Goal: Book appointment/travel/reservation: Book appointment/travel/reservation

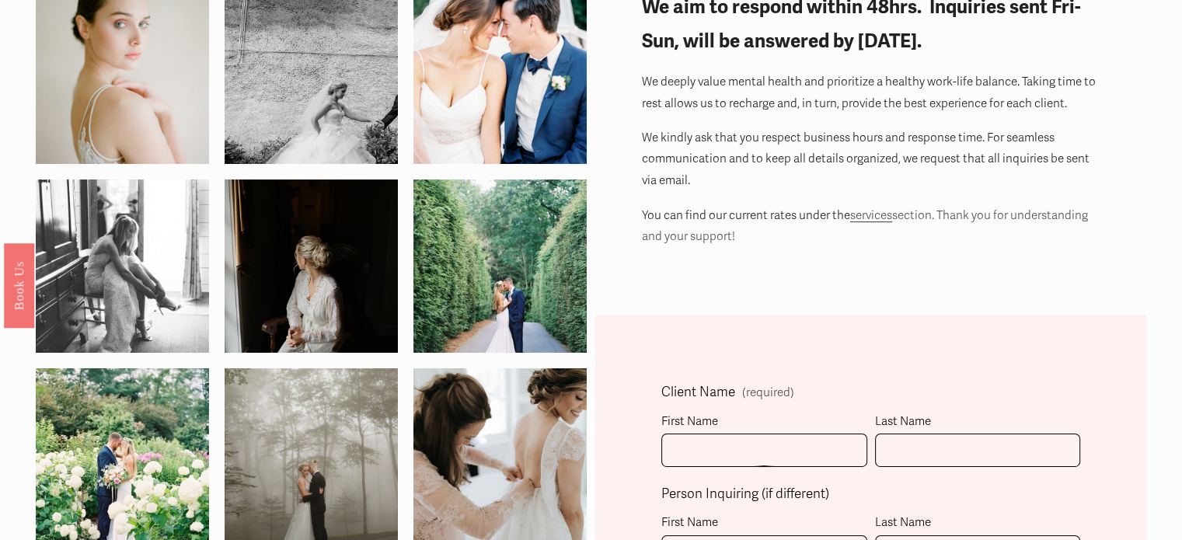
scroll to position [233, 0]
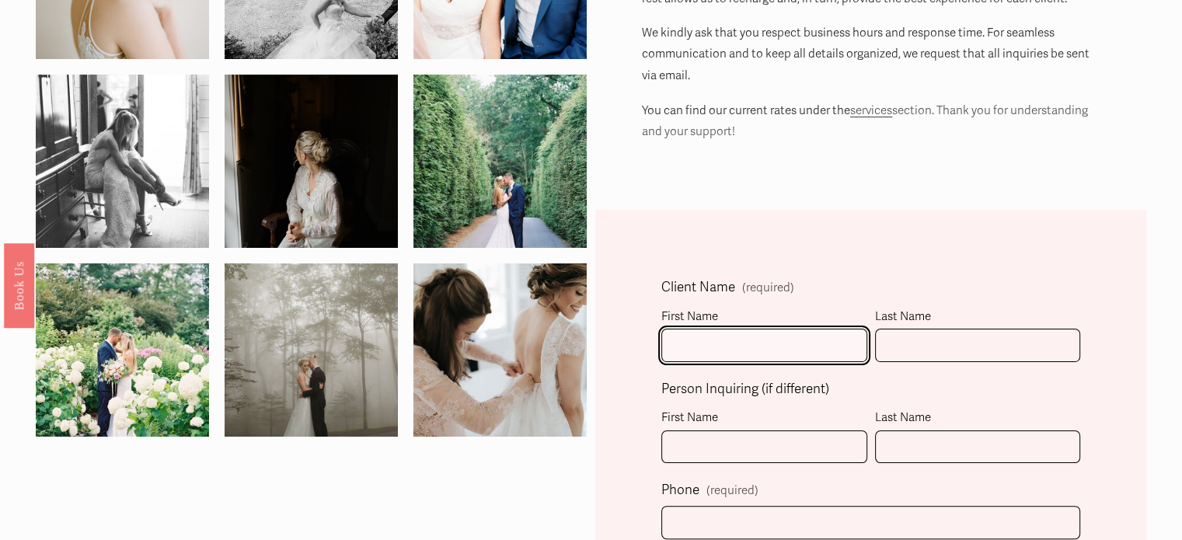
click at [738, 348] on input "First Name" at bounding box center [764, 345] width 206 height 33
type input "[PERSON_NAME]"
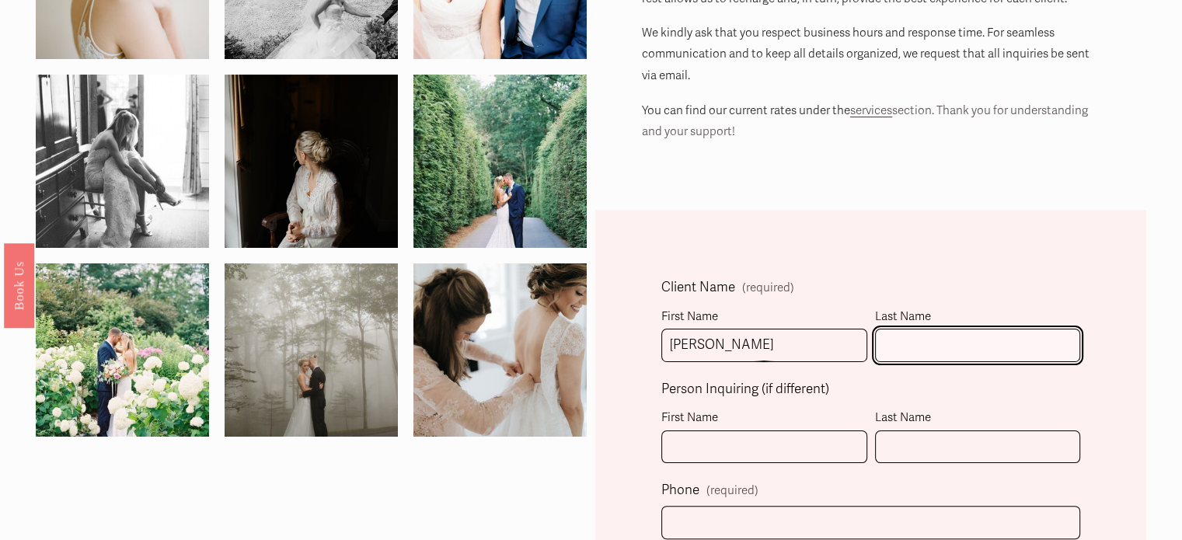
type input "[PERSON_NAME]"
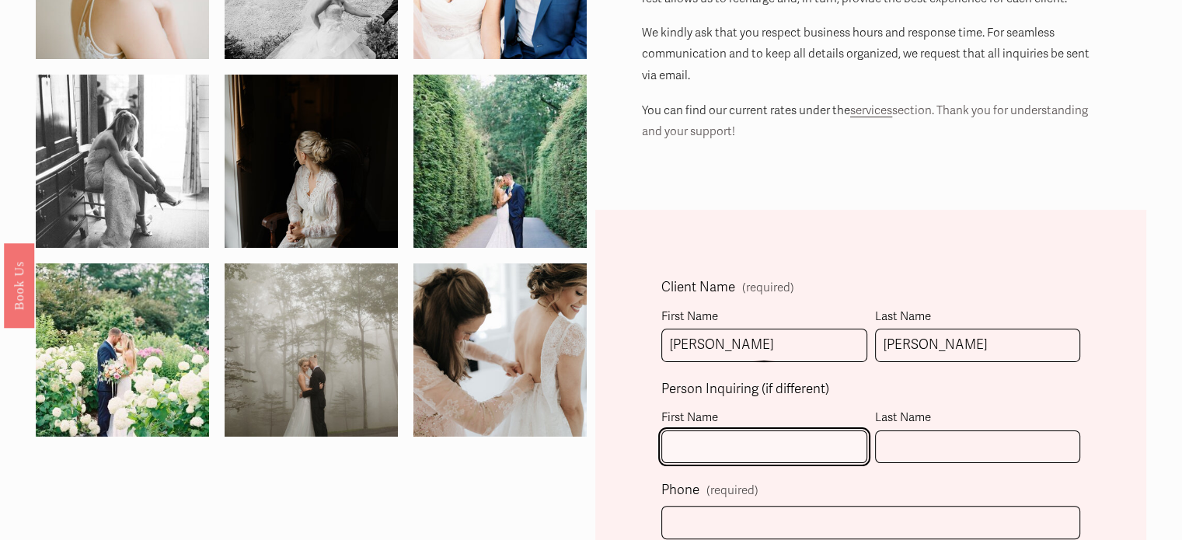
type input "[PERSON_NAME]"
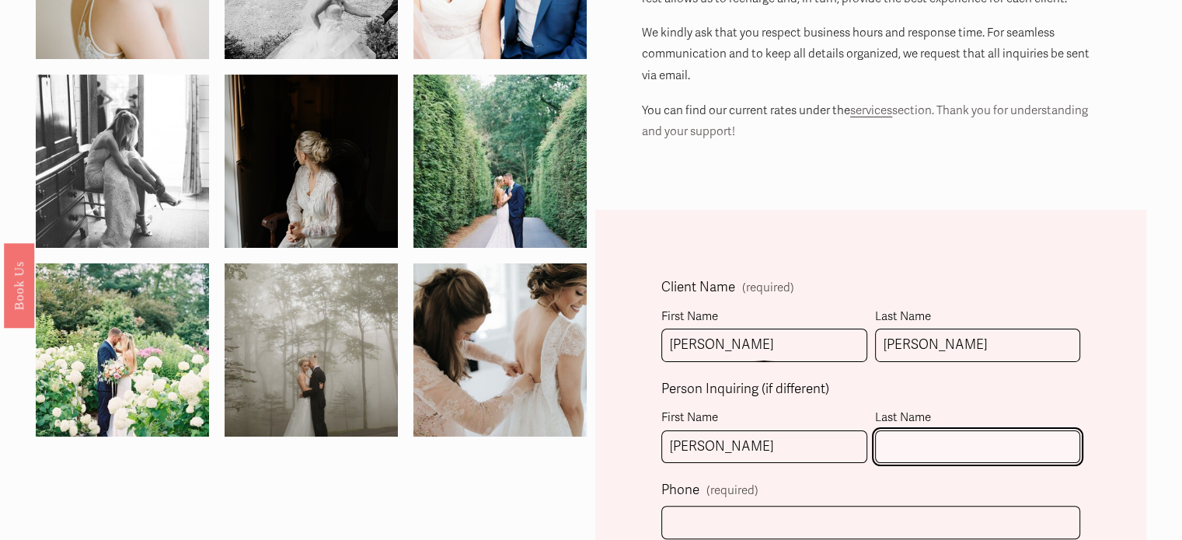
type input "[PERSON_NAME]"
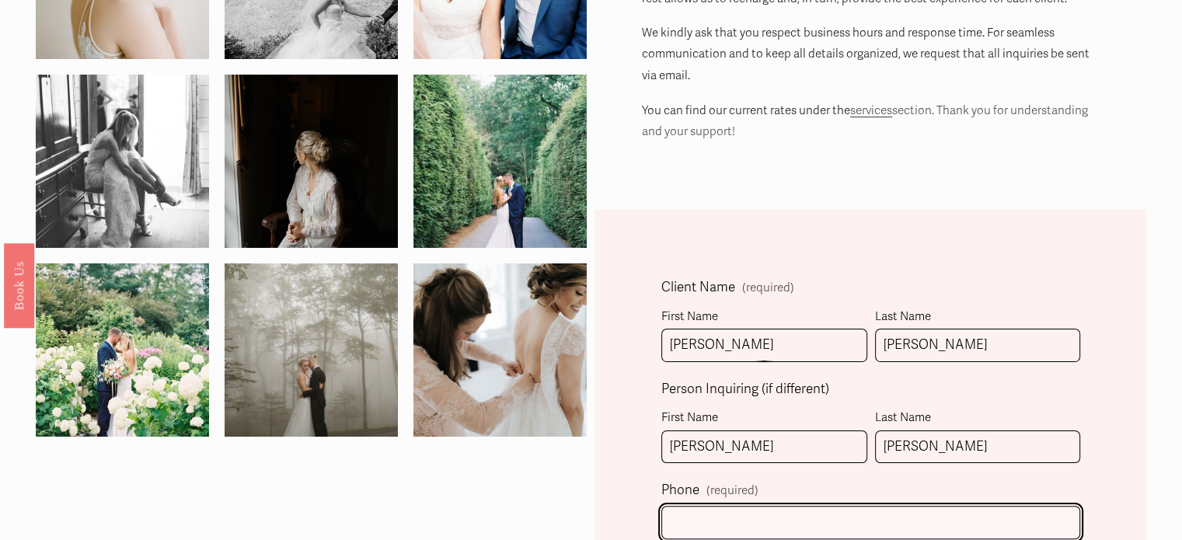
type input "[PHONE_NUMBER]"
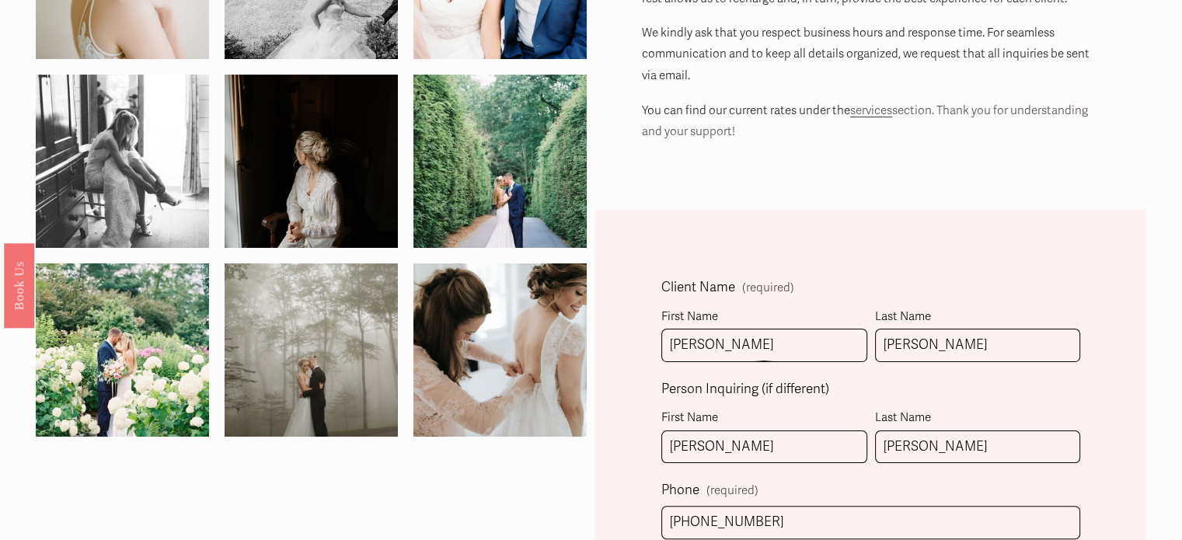
type input "[EMAIL_ADDRESS][DOMAIN_NAME]"
select select "[GEOGRAPHIC_DATA], [GEOGRAPHIC_DATA]"
type input "[PHONE_NUMBER]"
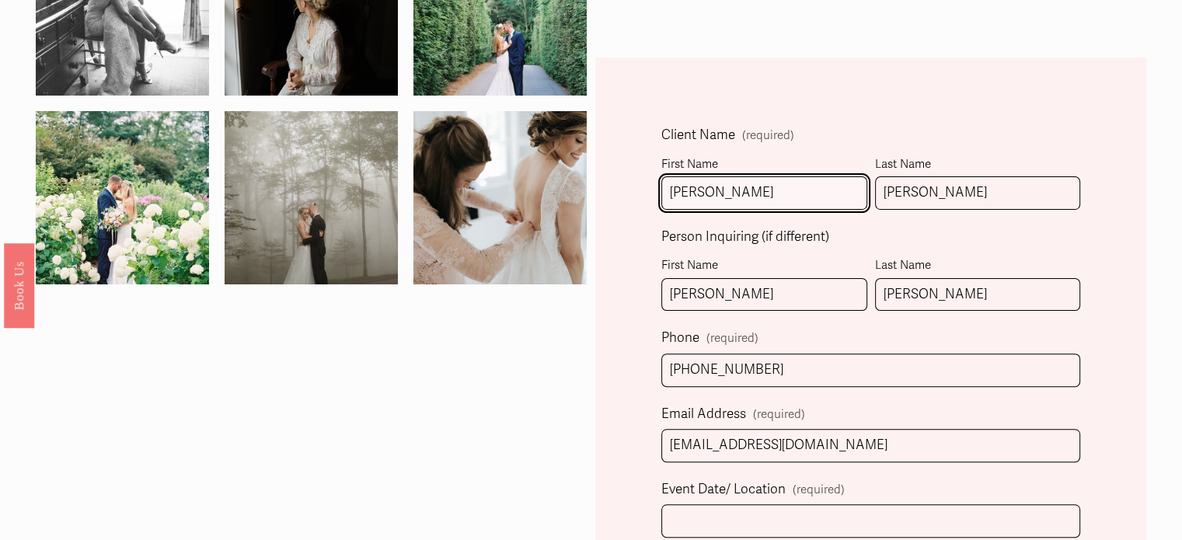
scroll to position [389, 0]
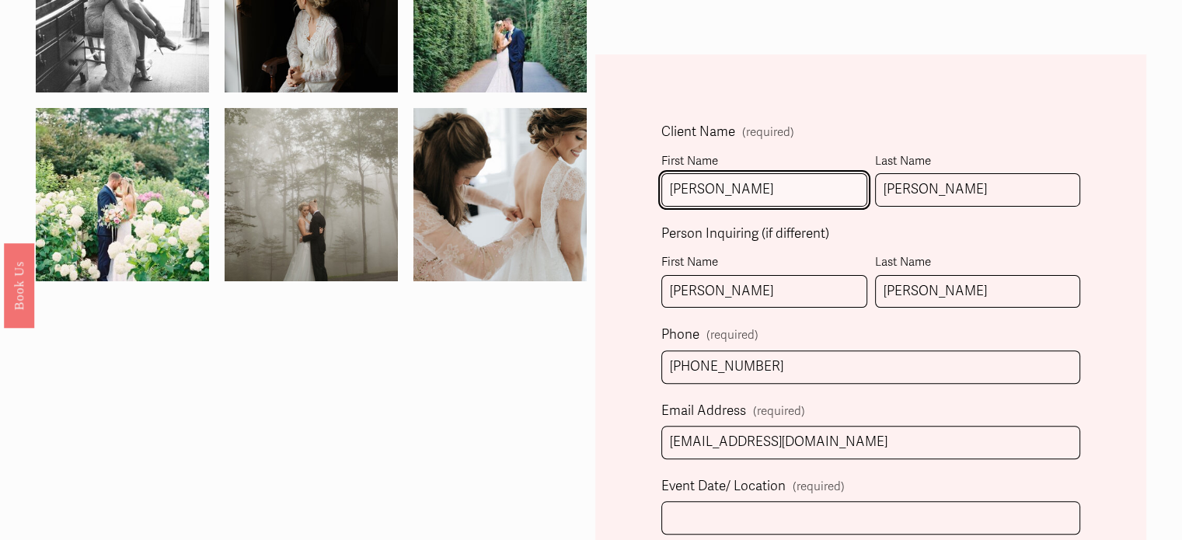
drag, startPoint x: 732, startPoint y: 190, endPoint x: 591, endPoint y: 193, distance: 140.7
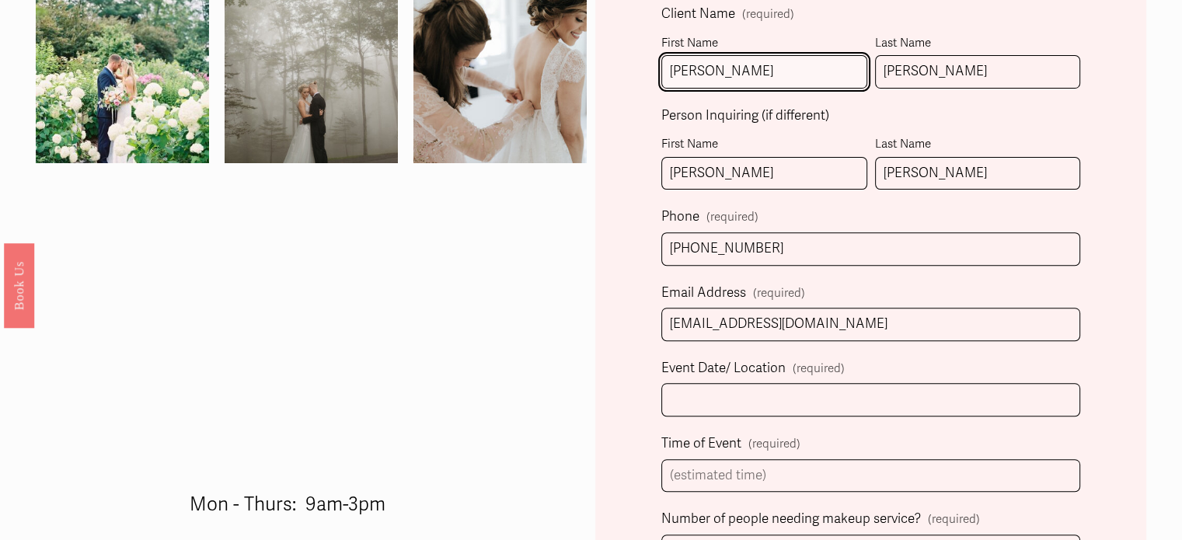
scroll to position [622, 0]
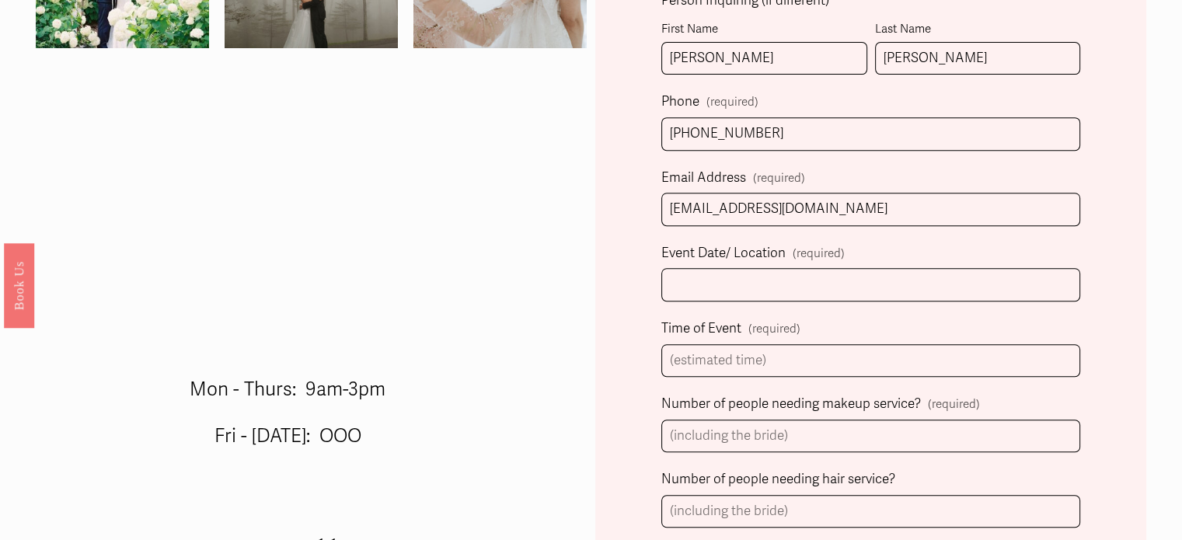
type input "[PERSON_NAME]"
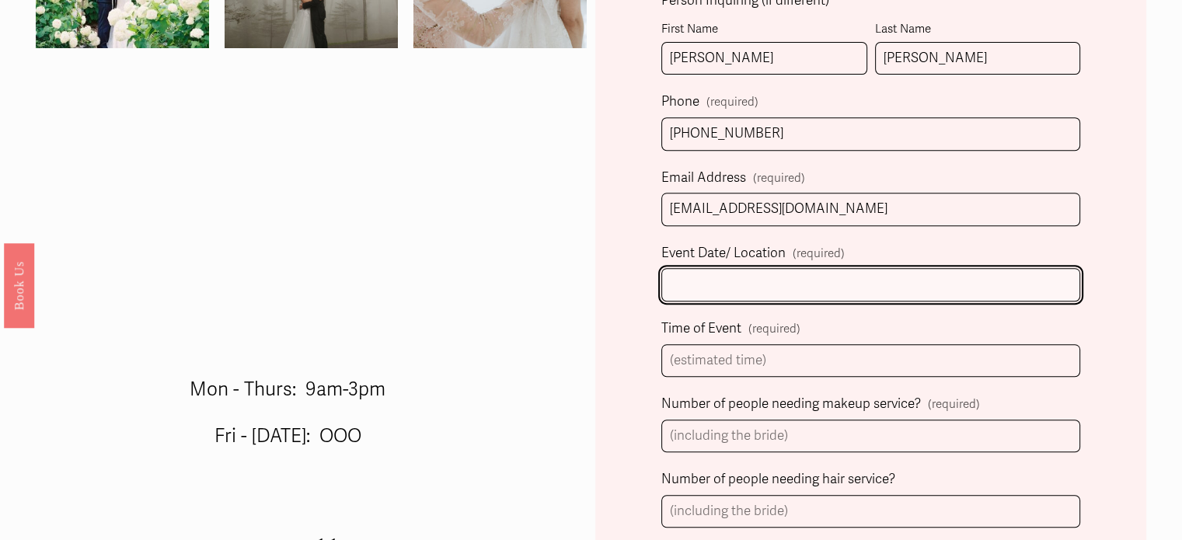
click at [754, 290] on input "Event Date/ Location (required)" at bounding box center [870, 284] width 419 height 33
type input "[DATE]/[PERSON_NAME] [GEOGRAPHIC_DATA]"
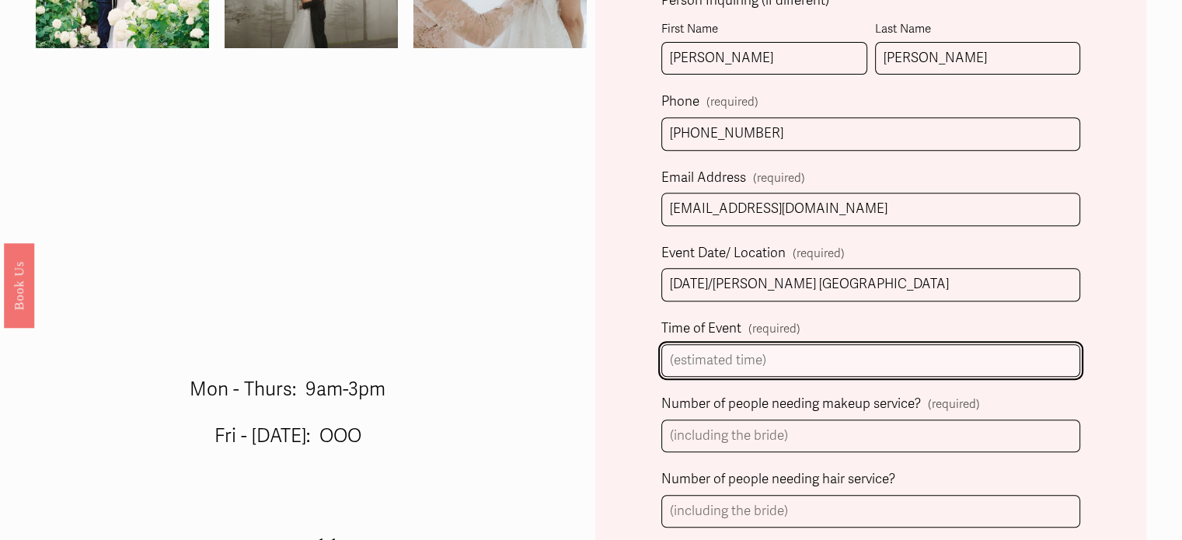
click at [714, 359] on input "Time of Event (required)" at bounding box center [870, 360] width 419 height 33
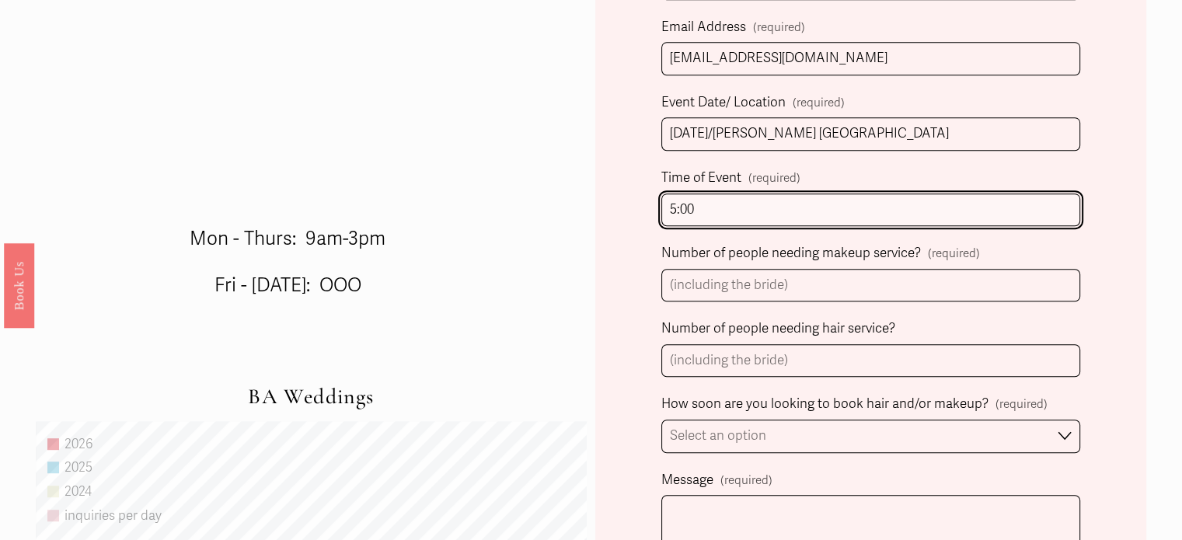
scroll to position [777, 0]
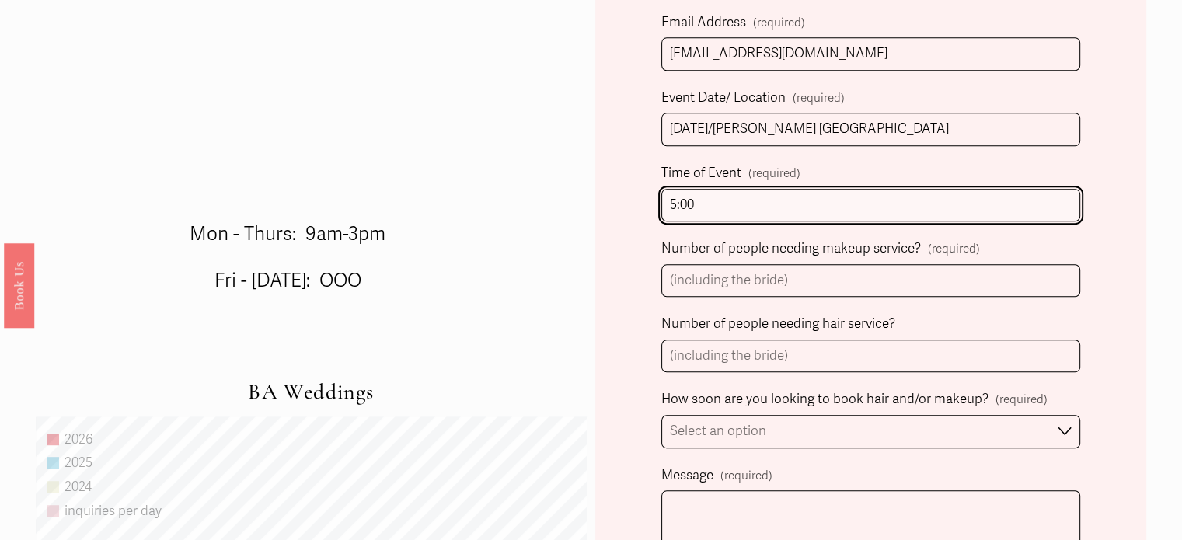
type input "5:00"
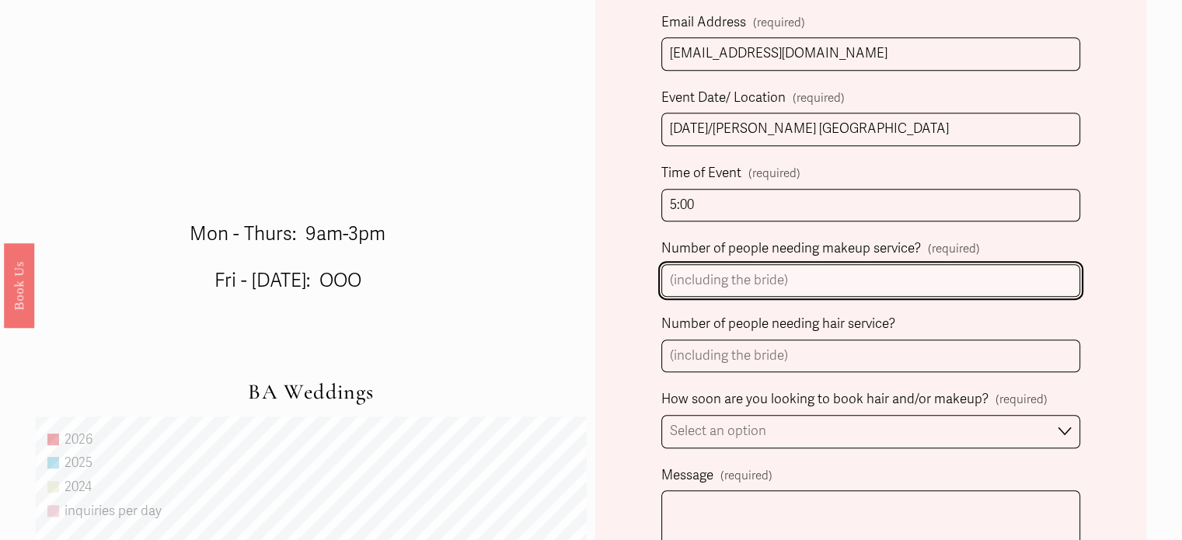
click at [699, 282] on input "Number of people needing makeup service? (required)" at bounding box center [870, 280] width 419 height 33
click at [681, 276] on input "Number of people needing makeup service? (required)" at bounding box center [870, 280] width 419 height 33
type input "6"
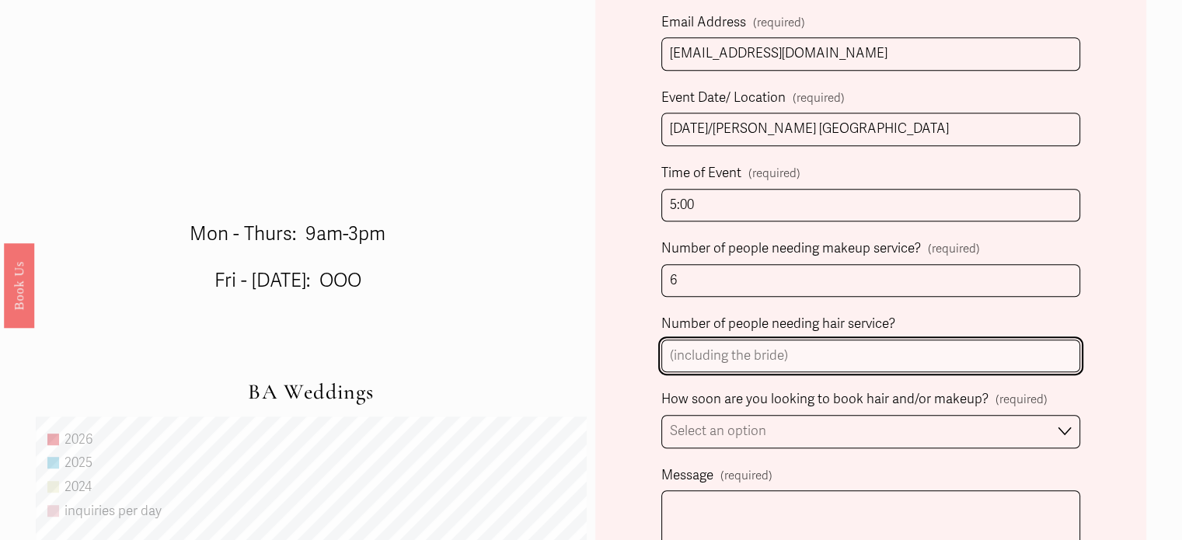
click at [695, 357] on input "Number of people needing hair service?" at bounding box center [870, 356] width 419 height 33
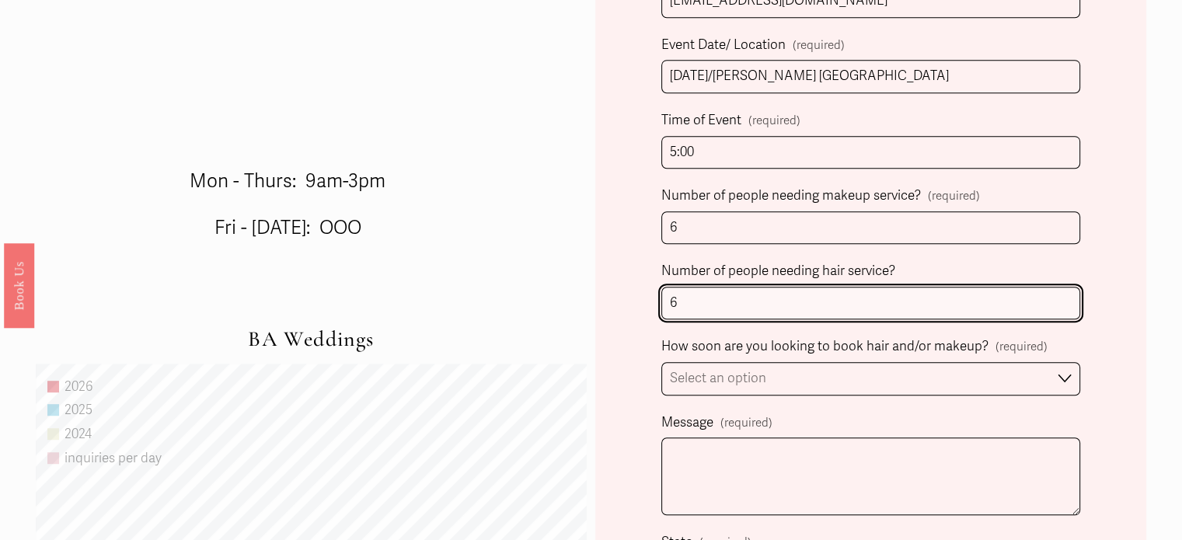
scroll to position [855, 0]
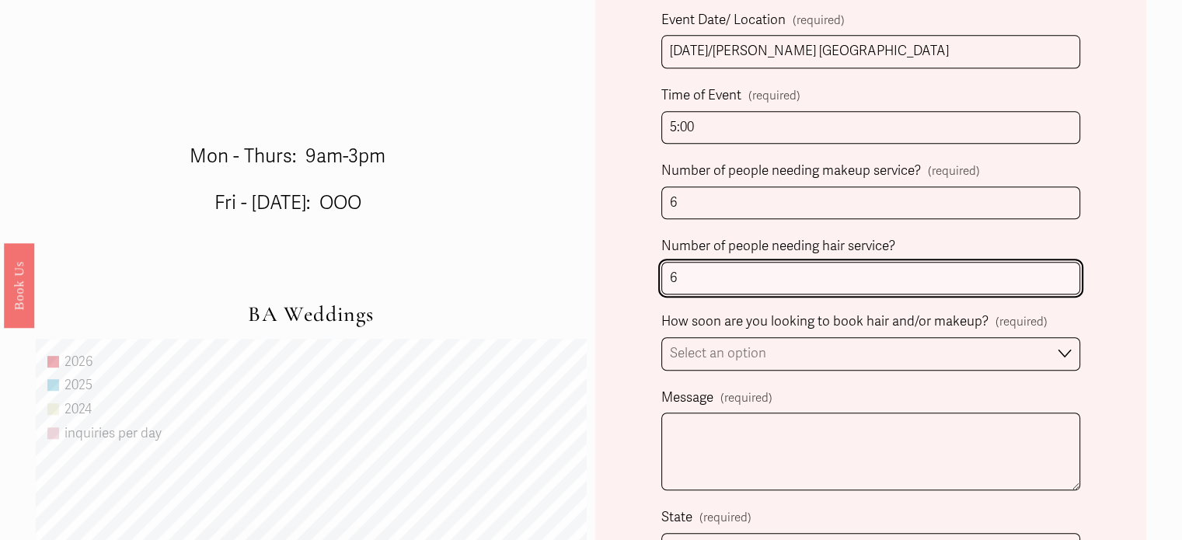
type input "6"
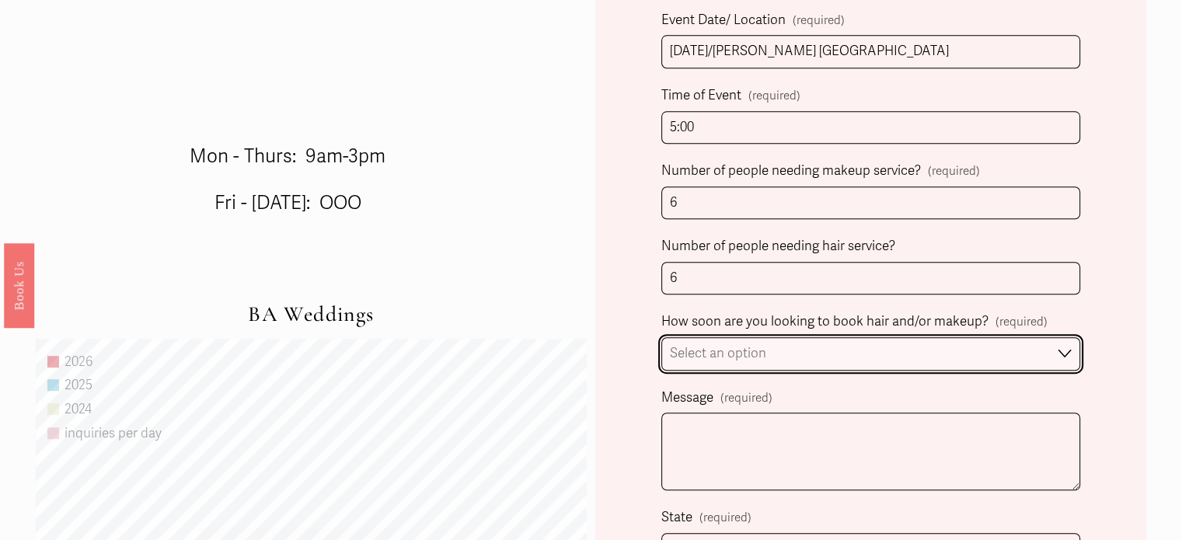
click at [1066, 357] on select "Select an option Immediately 1-2 weeks I'm looking for information & not ready …" at bounding box center [870, 353] width 419 height 33
select select "1-2 weeks"
click at [661, 337] on select "Select an option Immediately 1-2 weeks I'm looking for information & not ready …" at bounding box center [870, 353] width 419 height 33
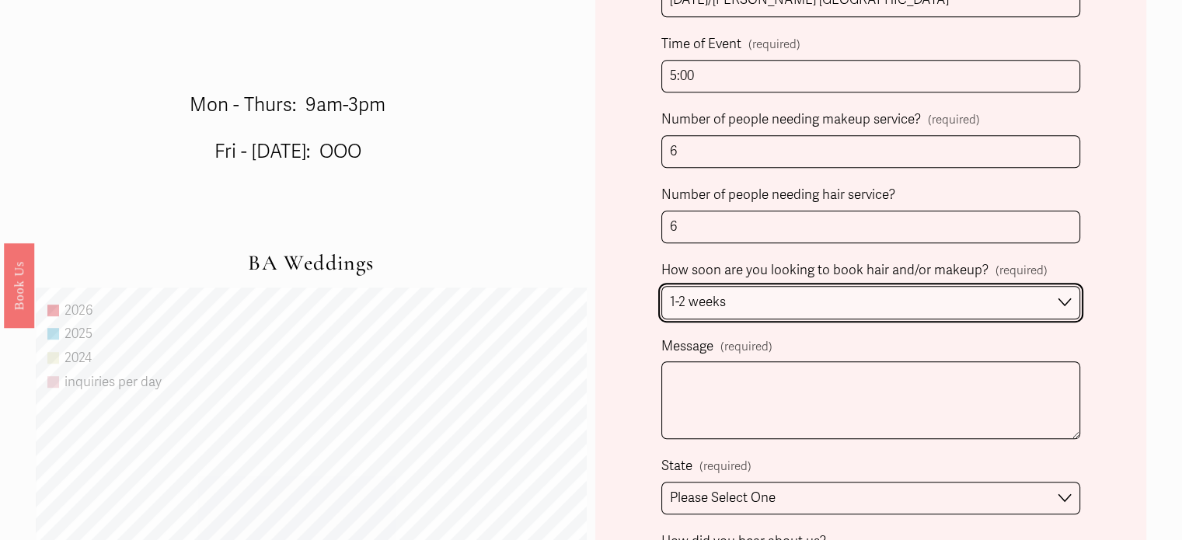
scroll to position [1010, 0]
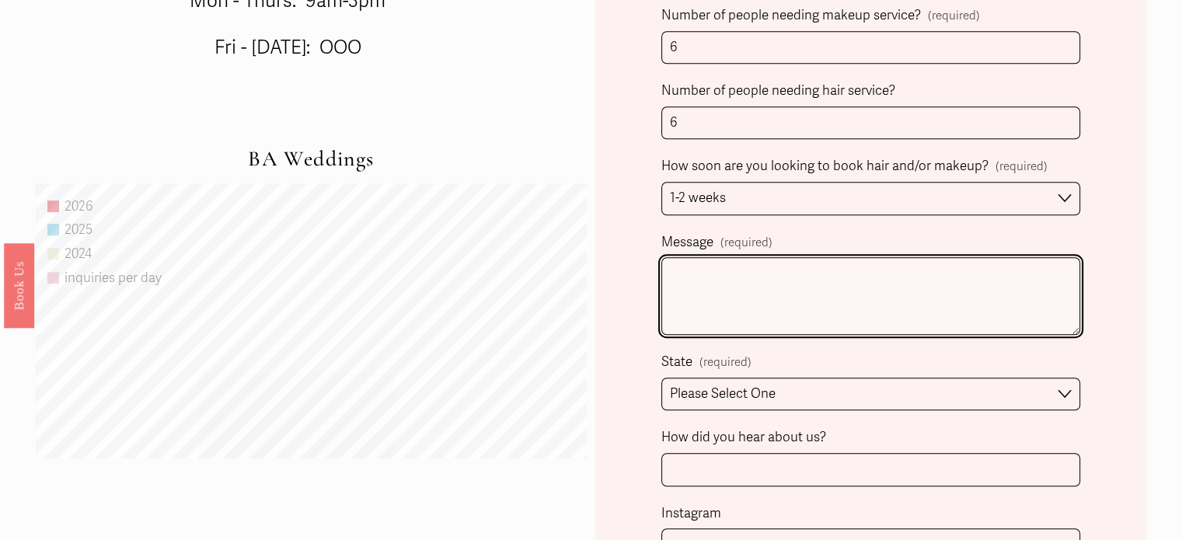
click at [709, 278] on textarea "Message (required)" at bounding box center [870, 296] width 419 height 78
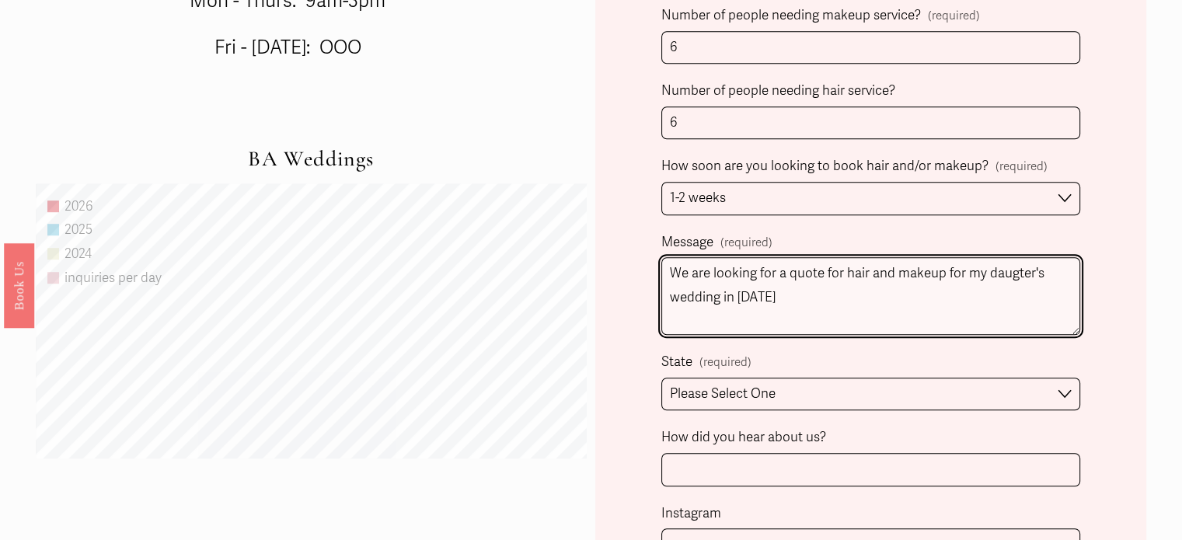
click at [1013, 268] on textarea "We are looking for a quote for hair and makeup for my daugter's wedding in [DAT…" at bounding box center [870, 296] width 419 height 78
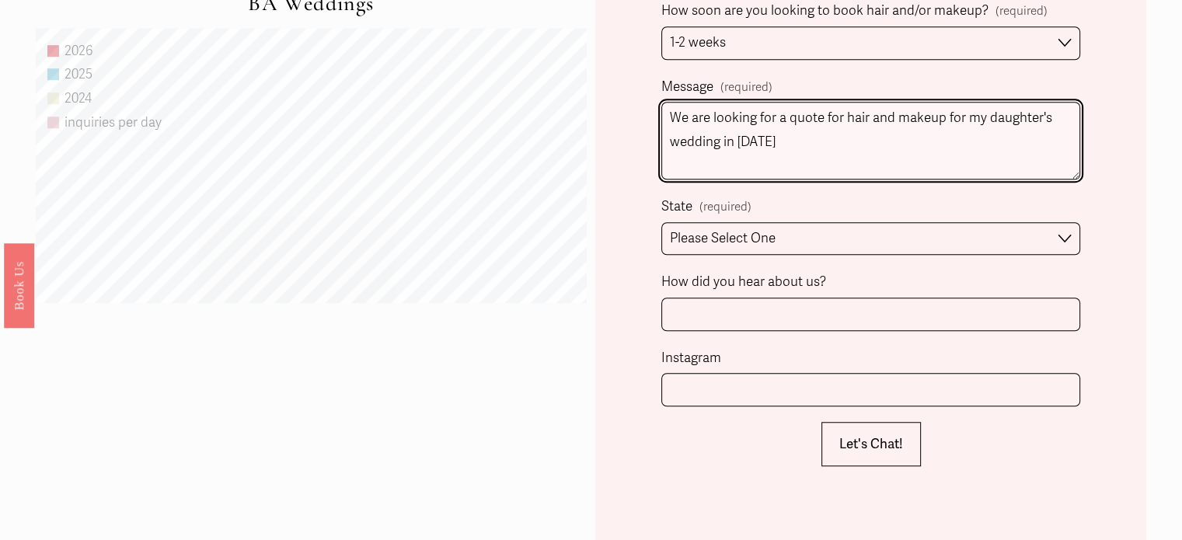
scroll to position [1166, 0]
type textarea "We are looking for a quote for hair and makeup for my daughter's wedding in [DA…"
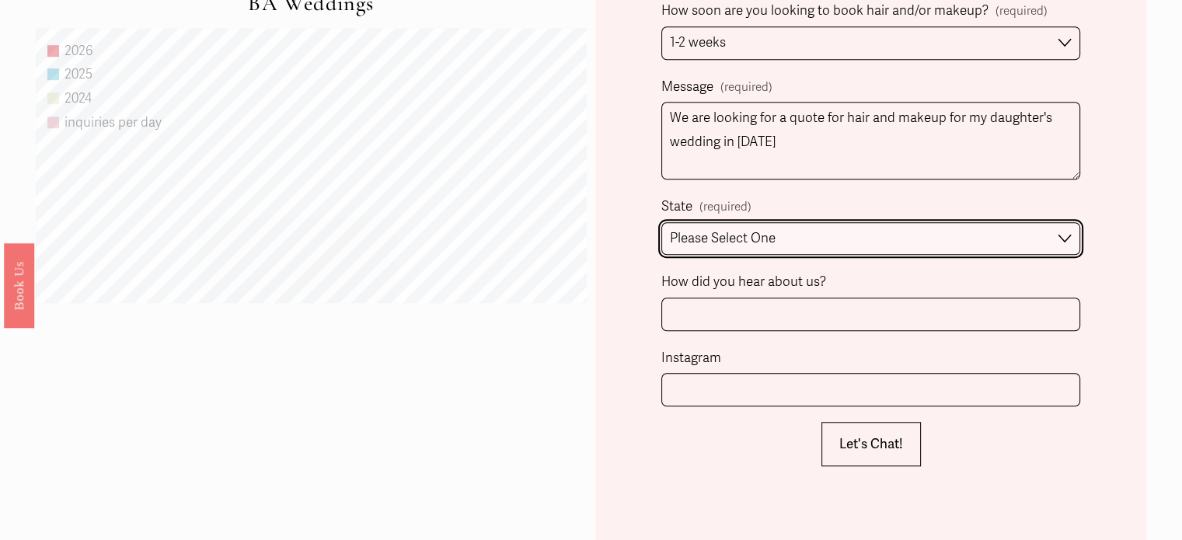
click at [1058, 239] on select "Please Select One [GEOGRAPHIC_DATA], [GEOGRAPHIC_DATA] [GEOGRAPHIC_DATA], [GEOG…" at bounding box center [870, 238] width 419 height 33
click at [661, 222] on select "Please Select One [GEOGRAPHIC_DATA], [GEOGRAPHIC_DATA] [GEOGRAPHIC_DATA], [GEOG…" at bounding box center [870, 238] width 419 height 33
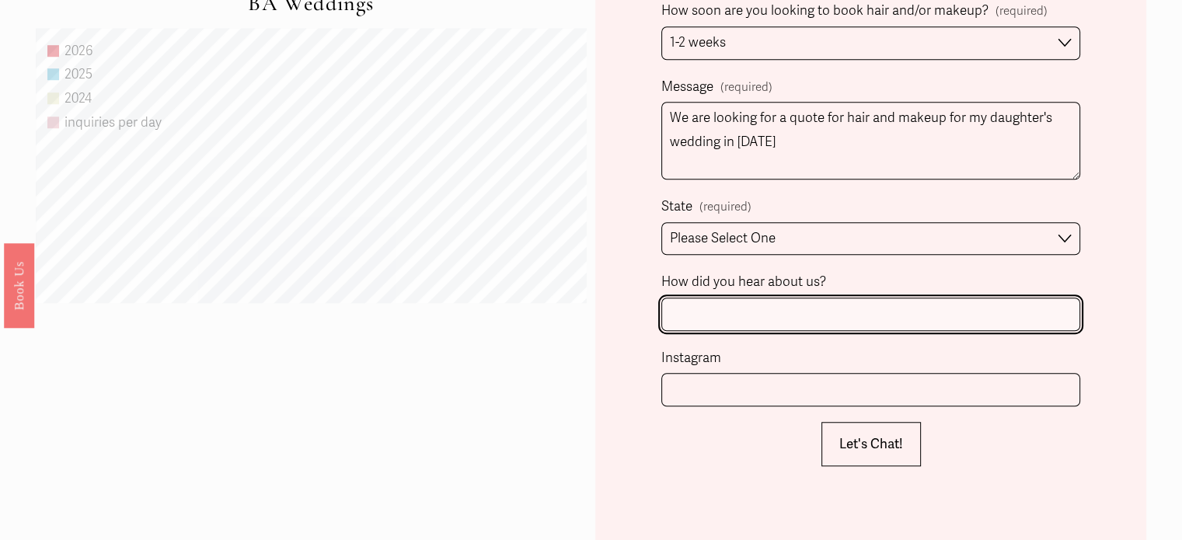
click at [814, 307] on input "How did you hear about us?" at bounding box center [870, 314] width 419 height 33
type input "online search"
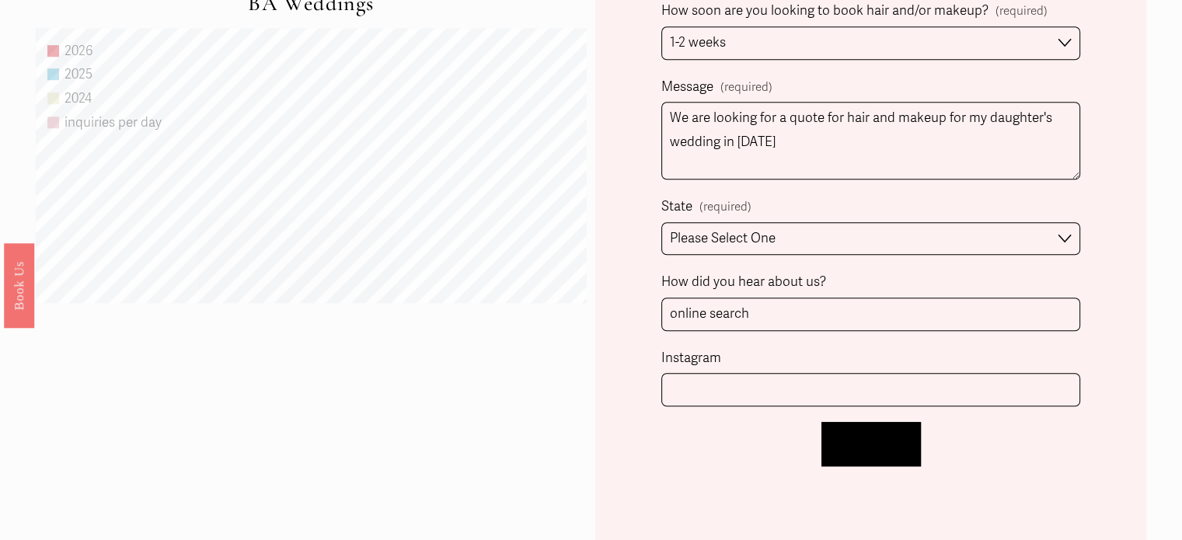
click at [895, 448] on span "Let's Chat!" at bounding box center [871, 444] width 64 height 16
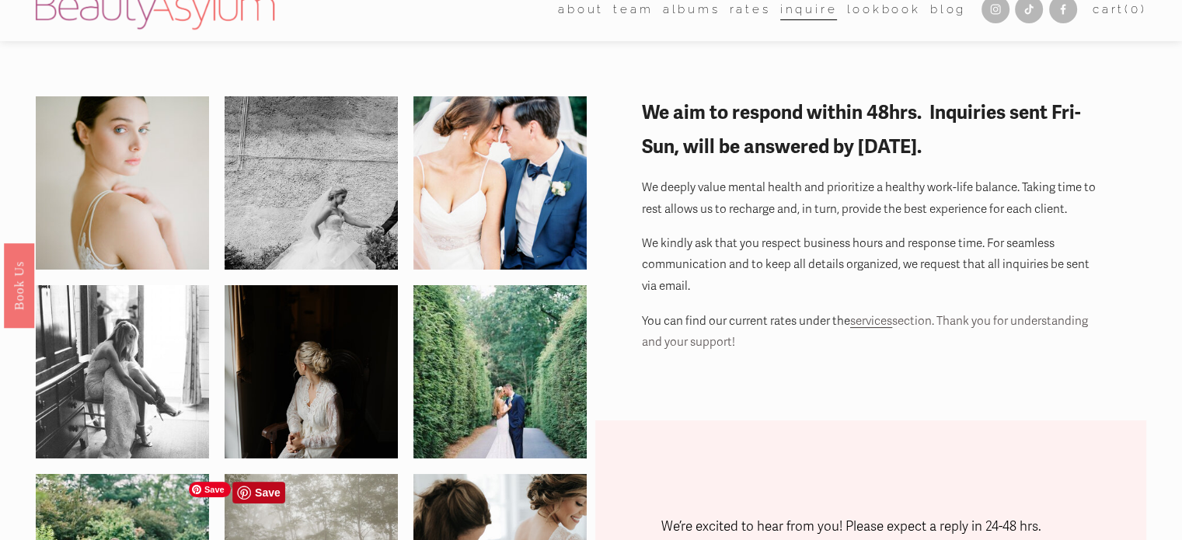
scroll to position [0, 0]
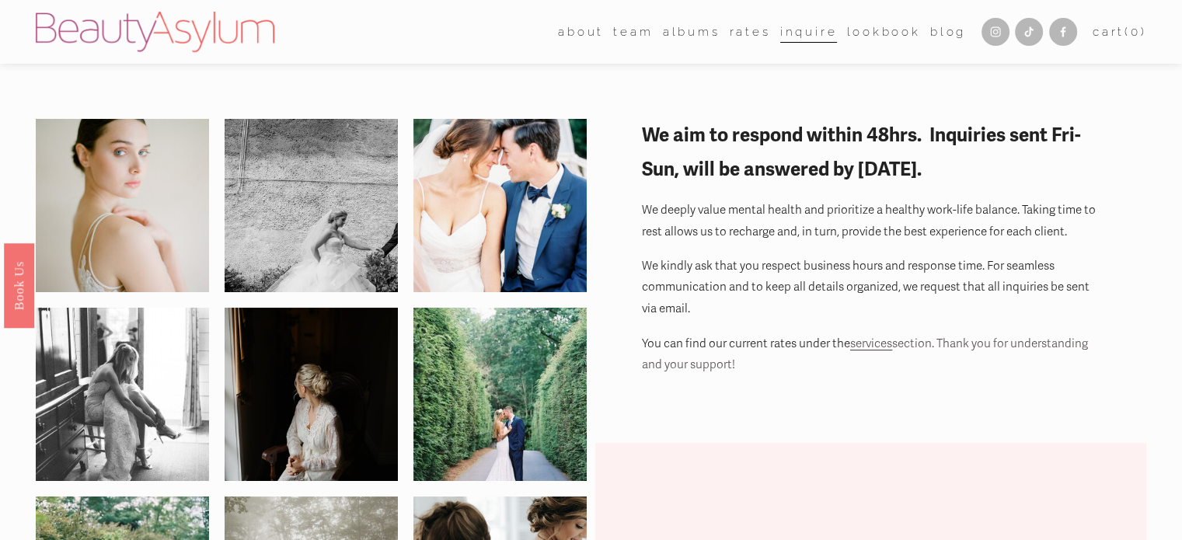
click at [744, 29] on link "Rates" at bounding box center [750, 31] width 41 height 23
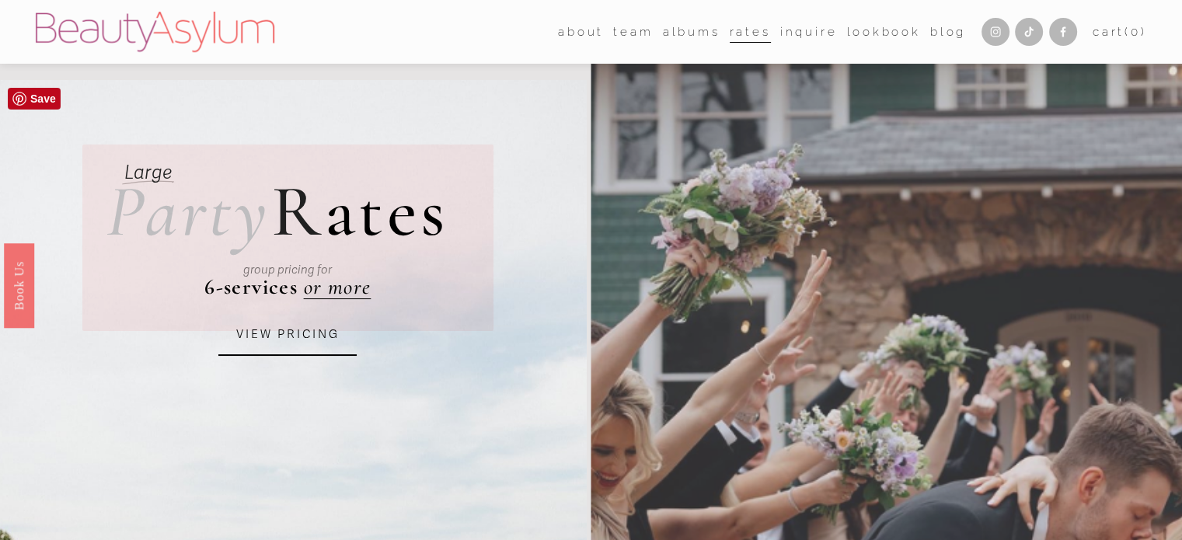
click at [326, 336] on link "VIEW PRICING" at bounding box center [287, 335] width 138 height 42
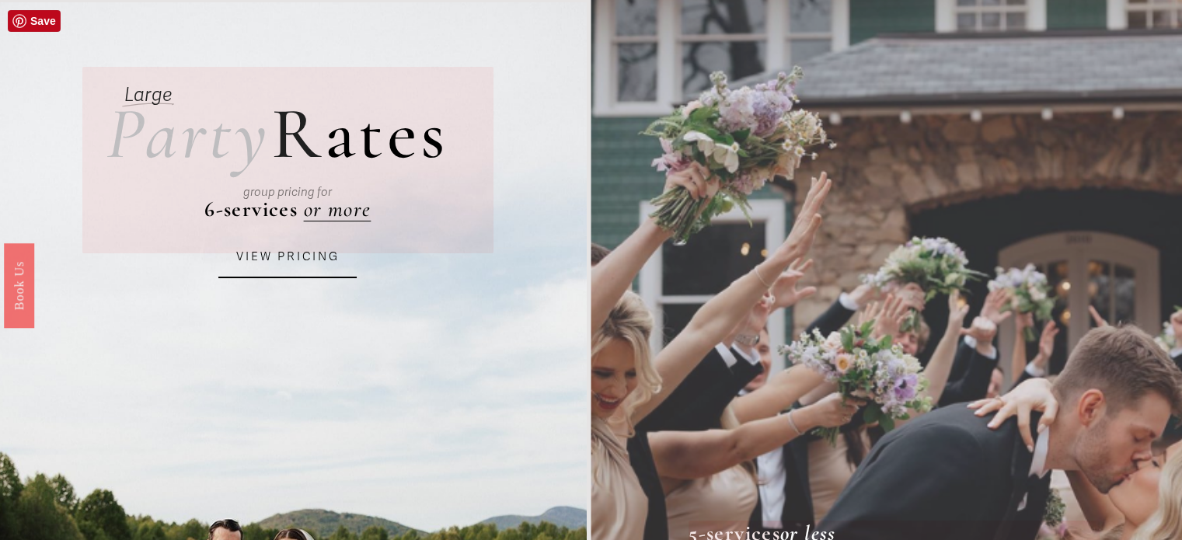
click at [257, 211] on div "group pricing for" at bounding box center [288, 192] width 318 height 56
click at [364, 145] on h2 "Party R ates" at bounding box center [277, 134] width 342 height 73
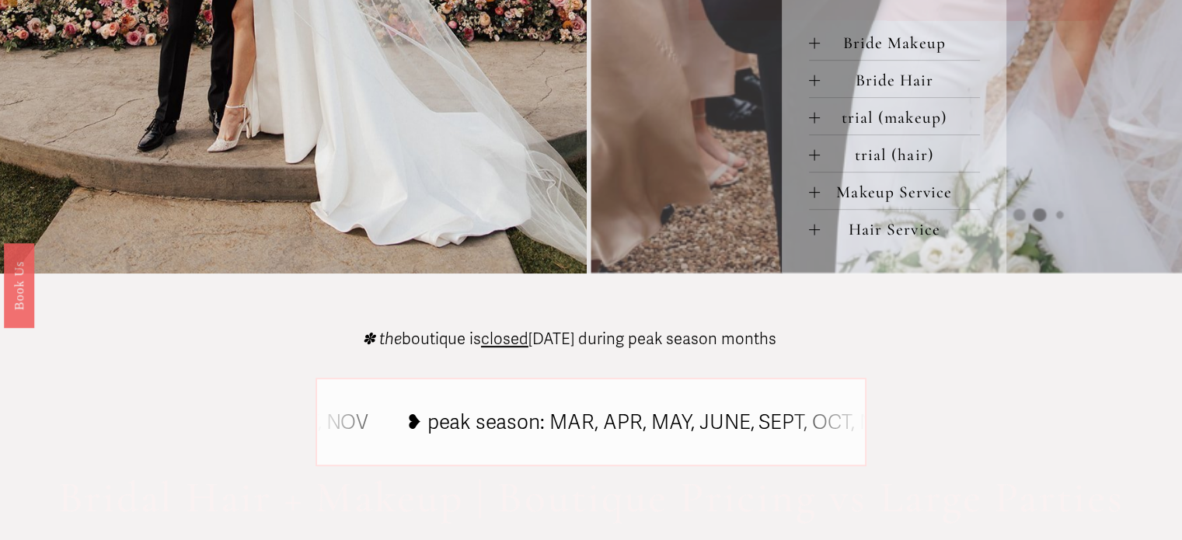
scroll to position [777, 0]
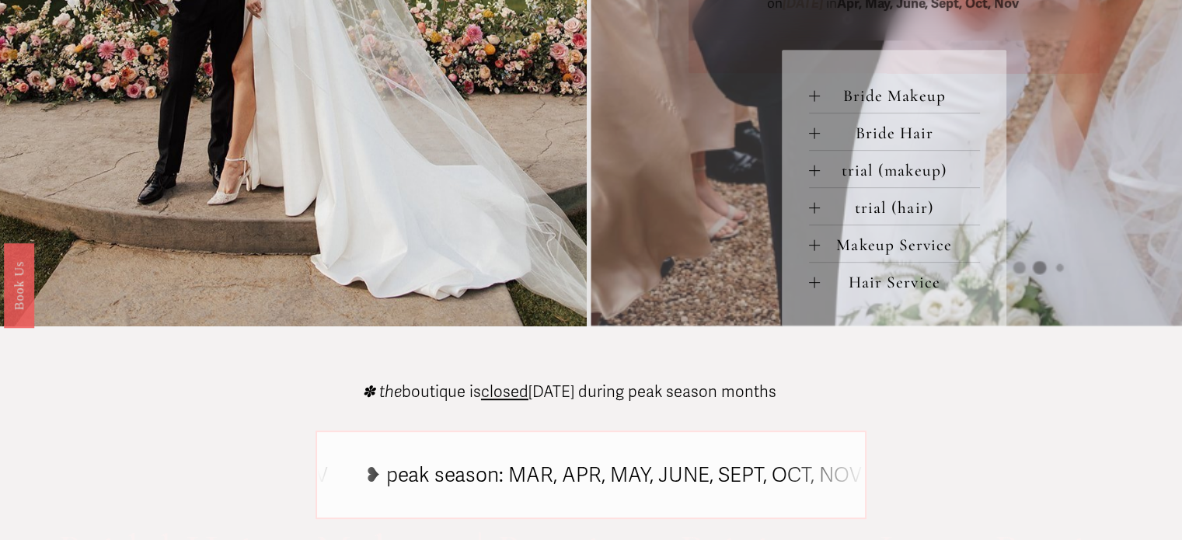
click at [817, 99] on div at bounding box center [814, 95] width 11 height 11
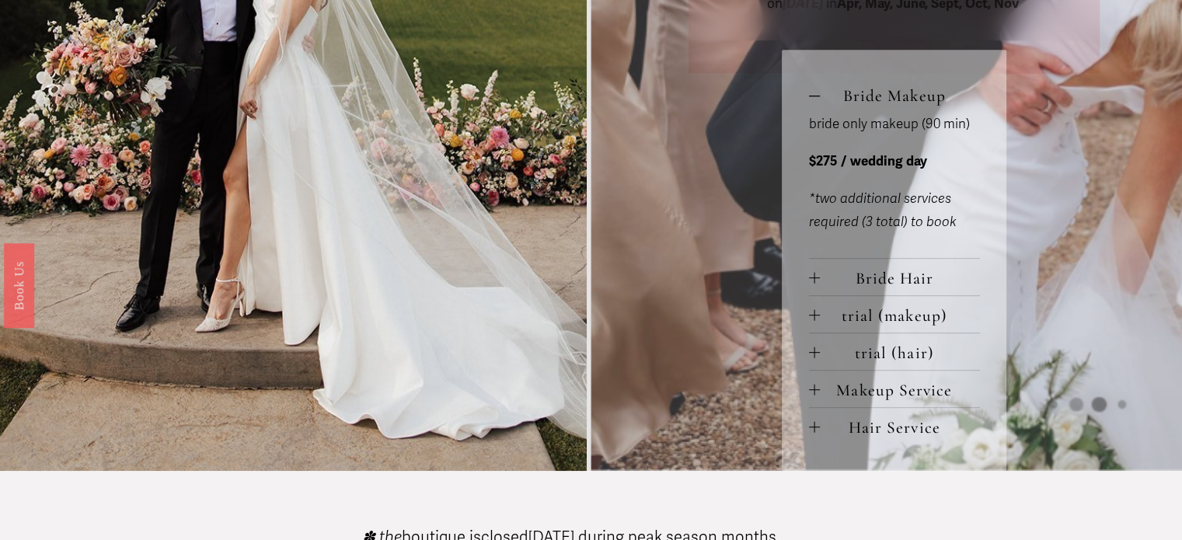
click at [809, 278] on div at bounding box center [814, 278] width 11 height 11
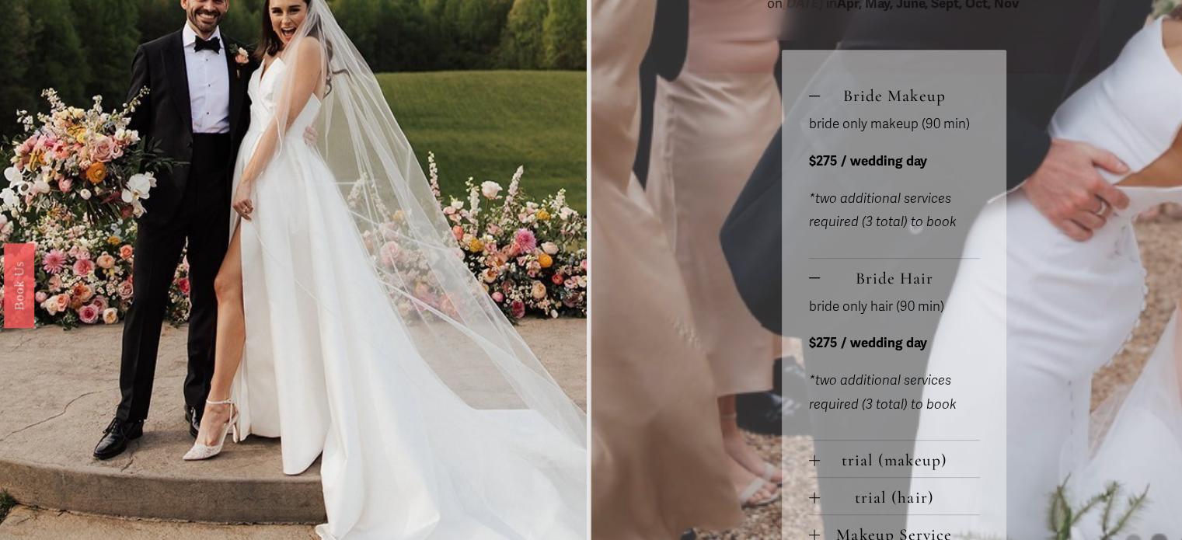
scroll to position [1010, 0]
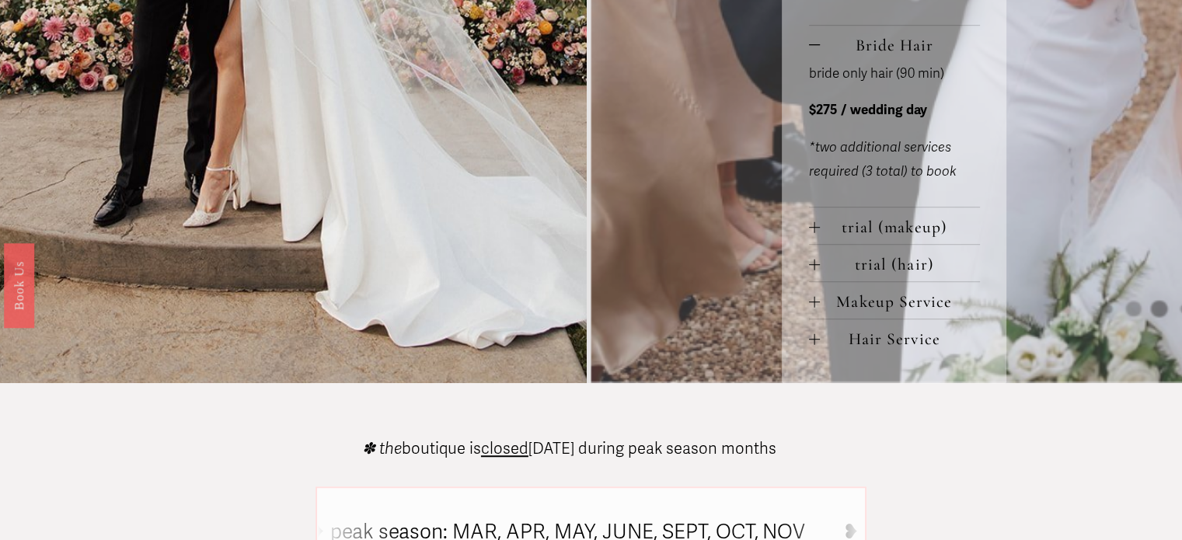
click at [812, 306] on div at bounding box center [814, 301] width 11 height 11
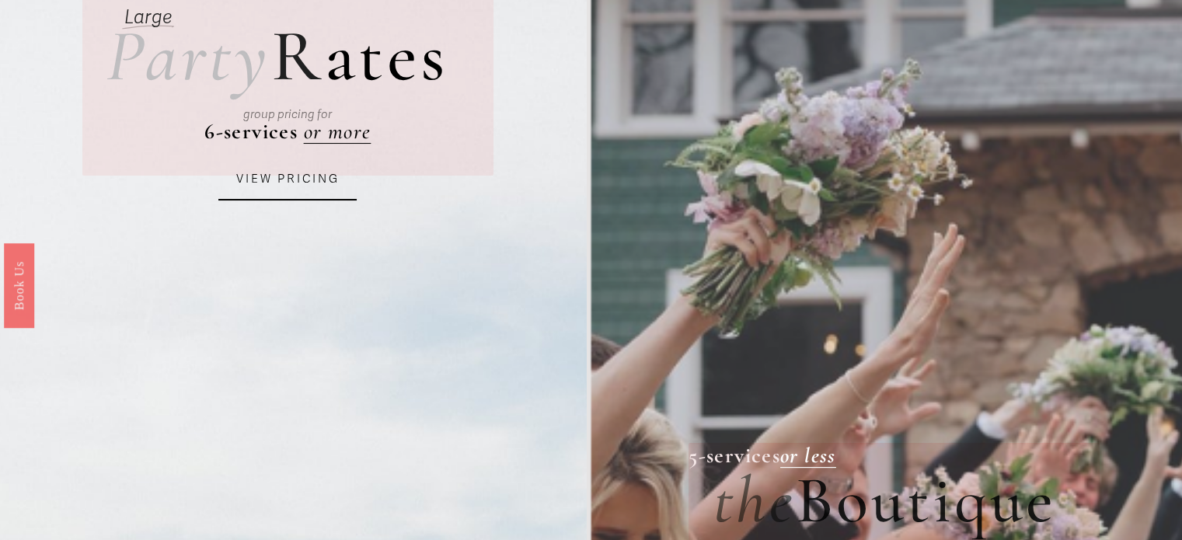
scroll to position [0, 0]
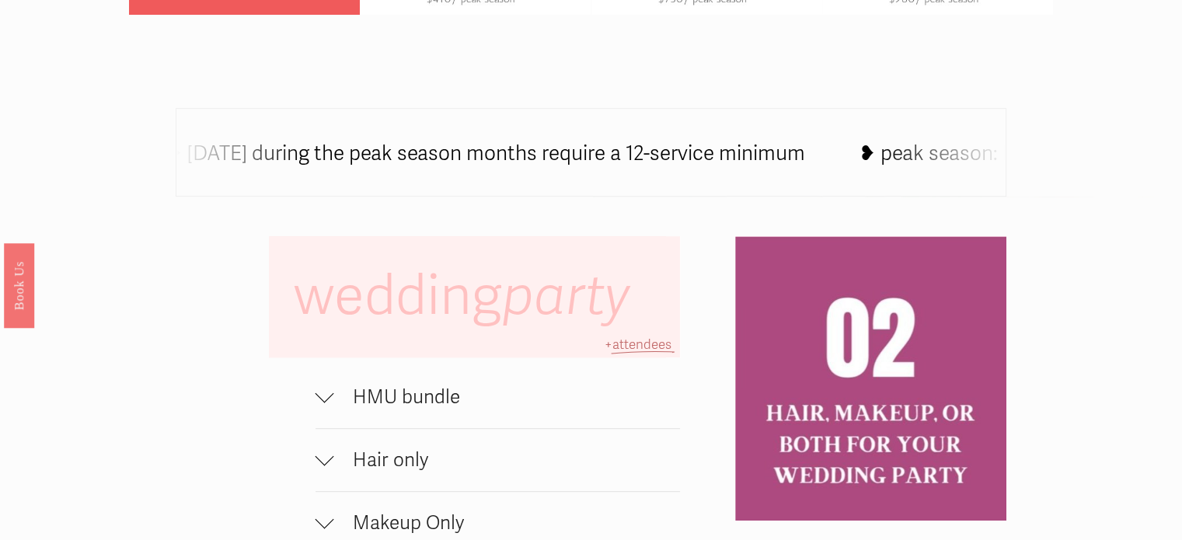
scroll to position [932, 0]
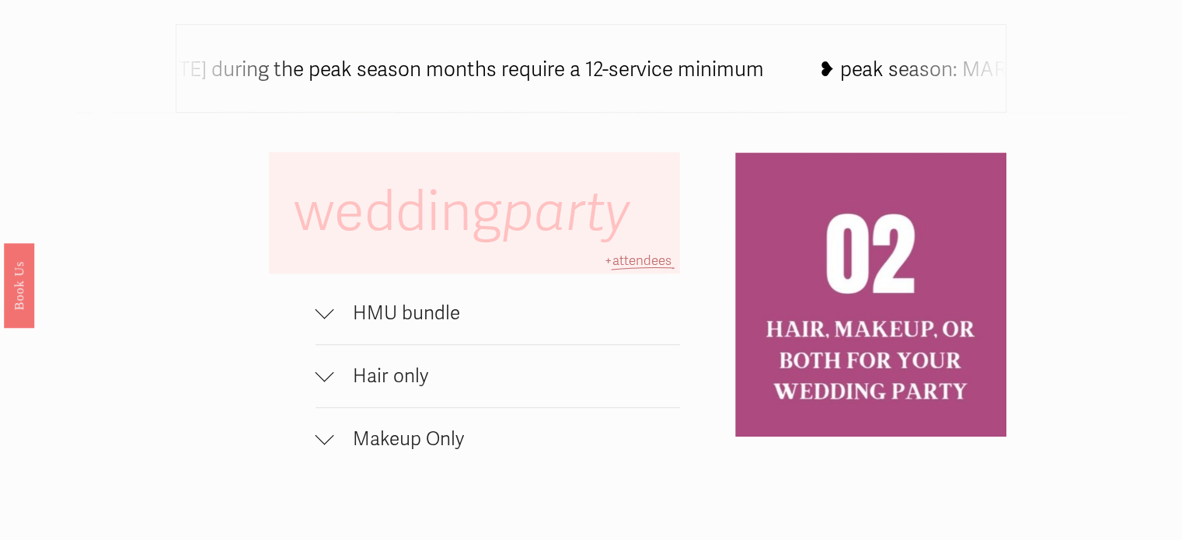
click at [330, 319] on div at bounding box center [324, 309] width 19 height 19
